Goal: Navigation & Orientation: Understand site structure

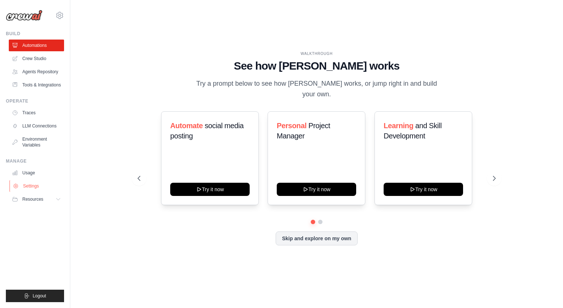
click at [31, 188] on link "Settings" at bounding box center [37, 186] width 55 height 12
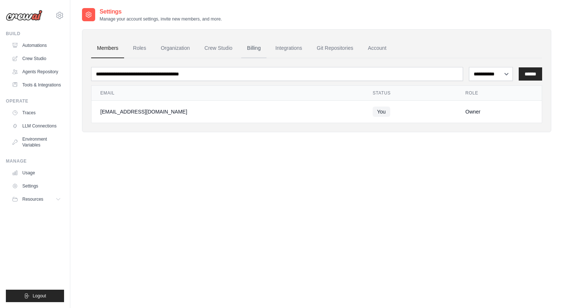
click at [250, 50] on link "Billing" at bounding box center [253, 48] width 25 height 20
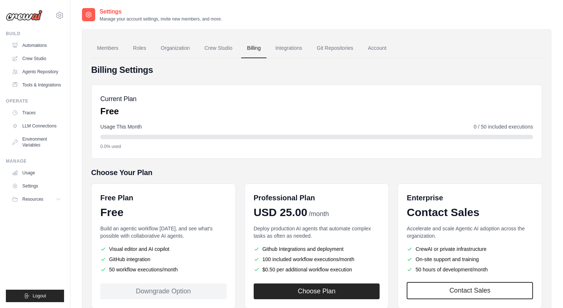
scroll to position [48, 0]
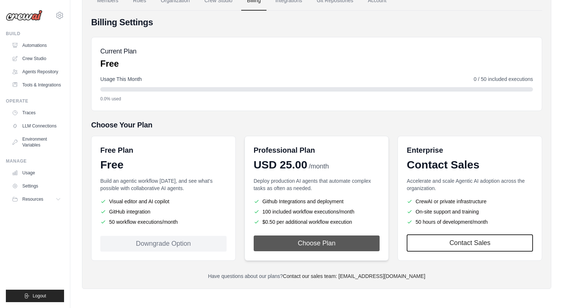
click at [299, 244] on button "Choose Plan" at bounding box center [317, 244] width 126 height 16
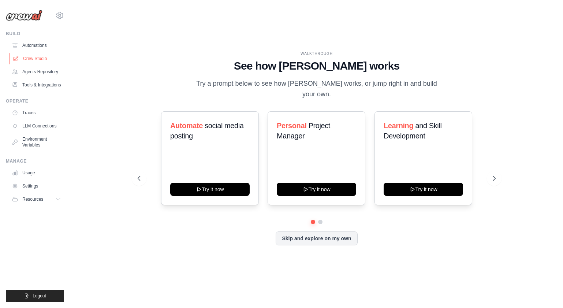
click at [38, 59] on link "Crew Studio" at bounding box center [37, 59] width 55 height 12
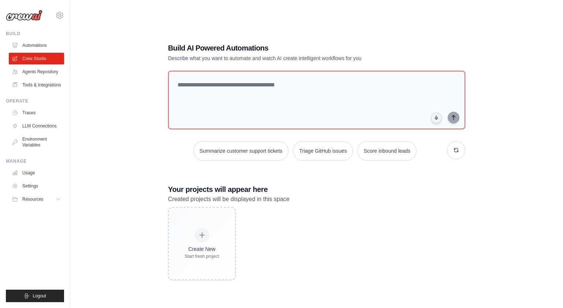
scroll to position [15, 0]
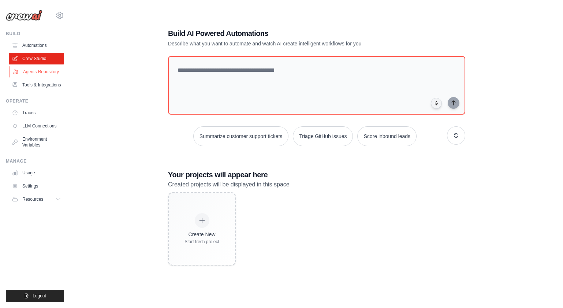
click at [33, 75] on link "Agents Repository" at bounding box center [37, 72] width 55 height 12
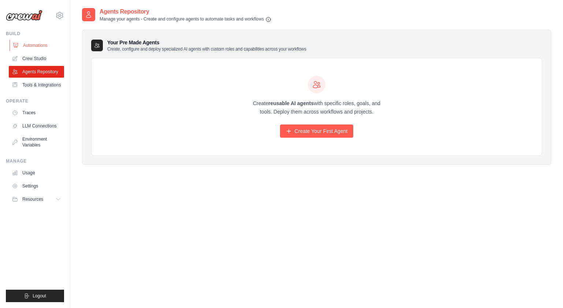
click at [33, 47] on link "Automations" at bounding box center [37, 46] width 55 height 12
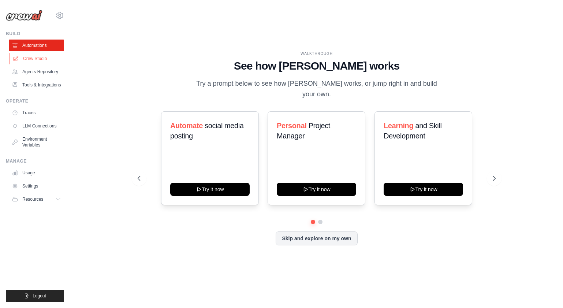
click at [39, 61] on link "Crew Studio" at bounding box center [37, 59] width 55 height 12
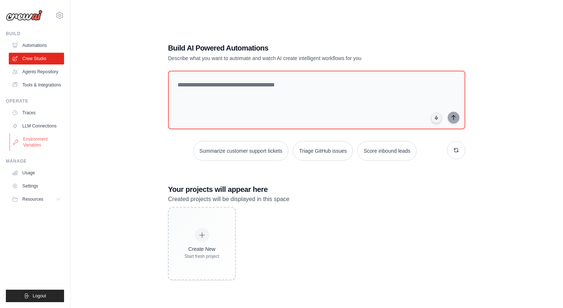
click at [31, 142] on link "Environment Variables" at bounding box center [37, 142] width 55 height 18
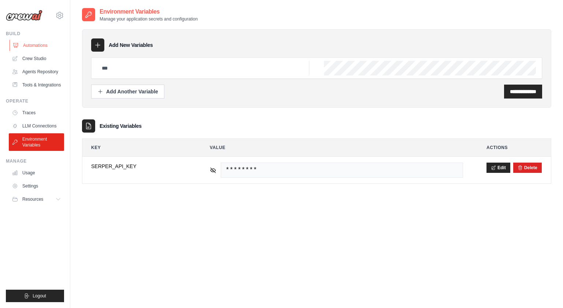
click at [35, 49] on link "Automations" at bounding box center [37, 46] width 55 height 12
